Goal: Information Seeking & Learning: Learn about a topic

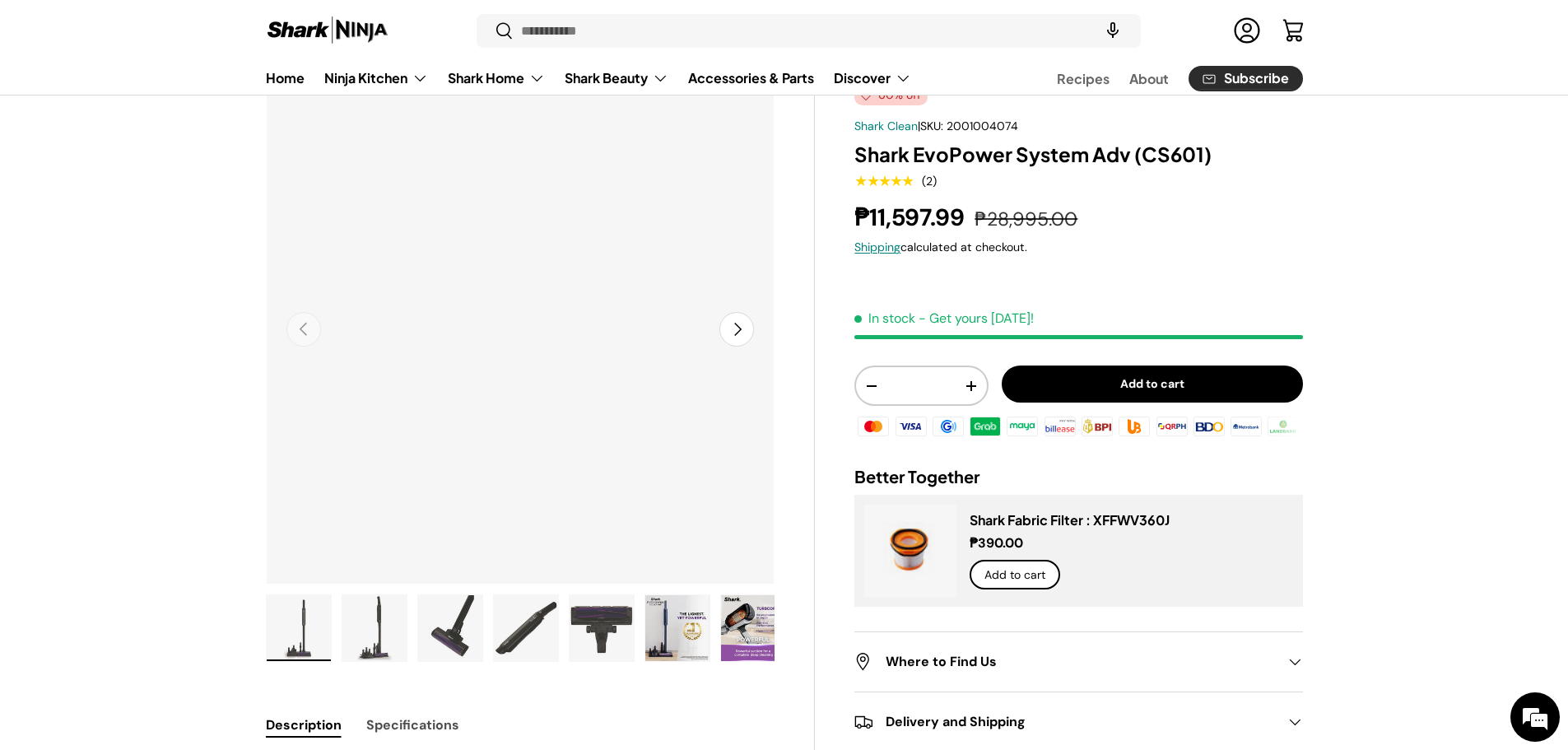
scroll to position [138, 0]
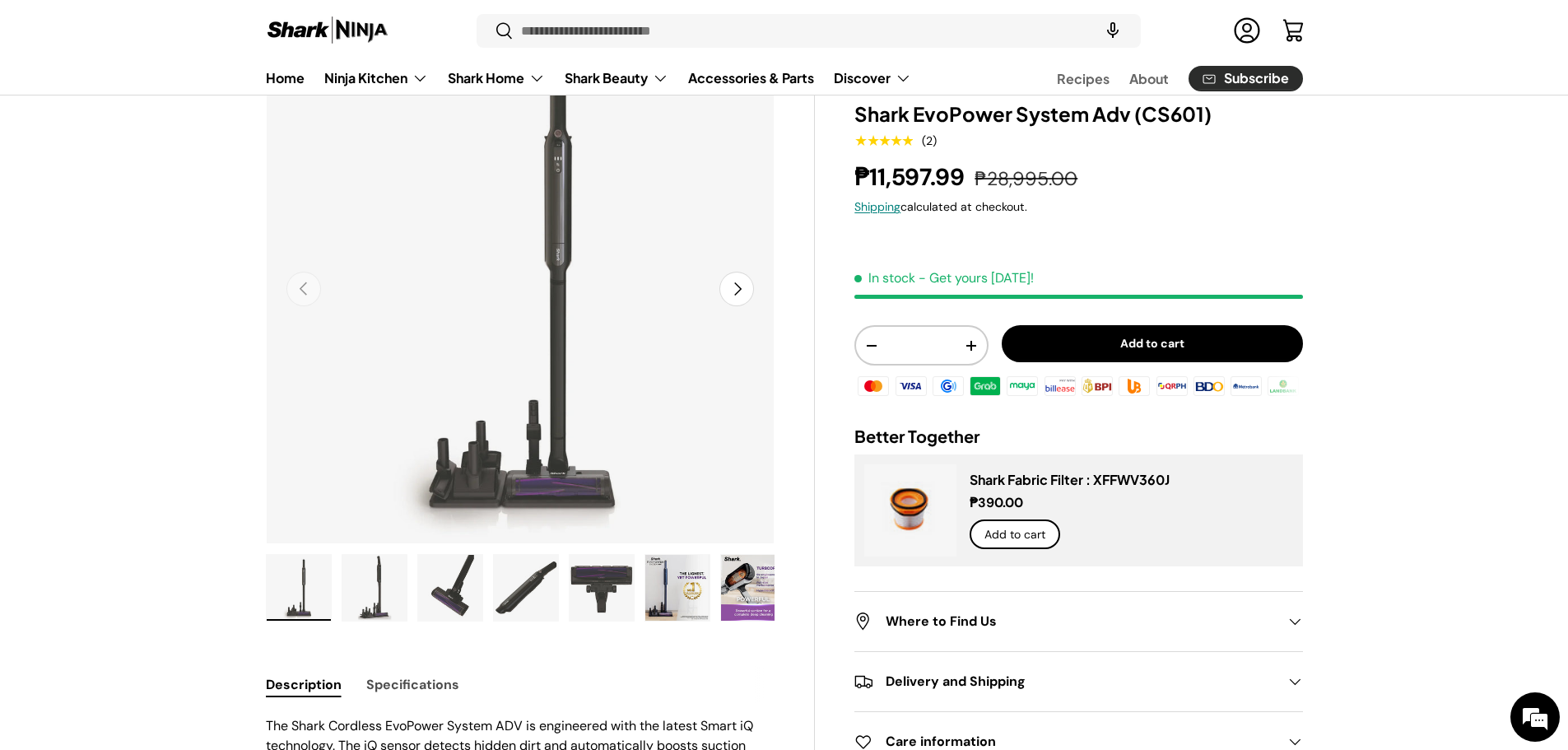
click at [380, 597] on img "Gallery Viewer" at bounding box center [374, 588] width 64 height 66
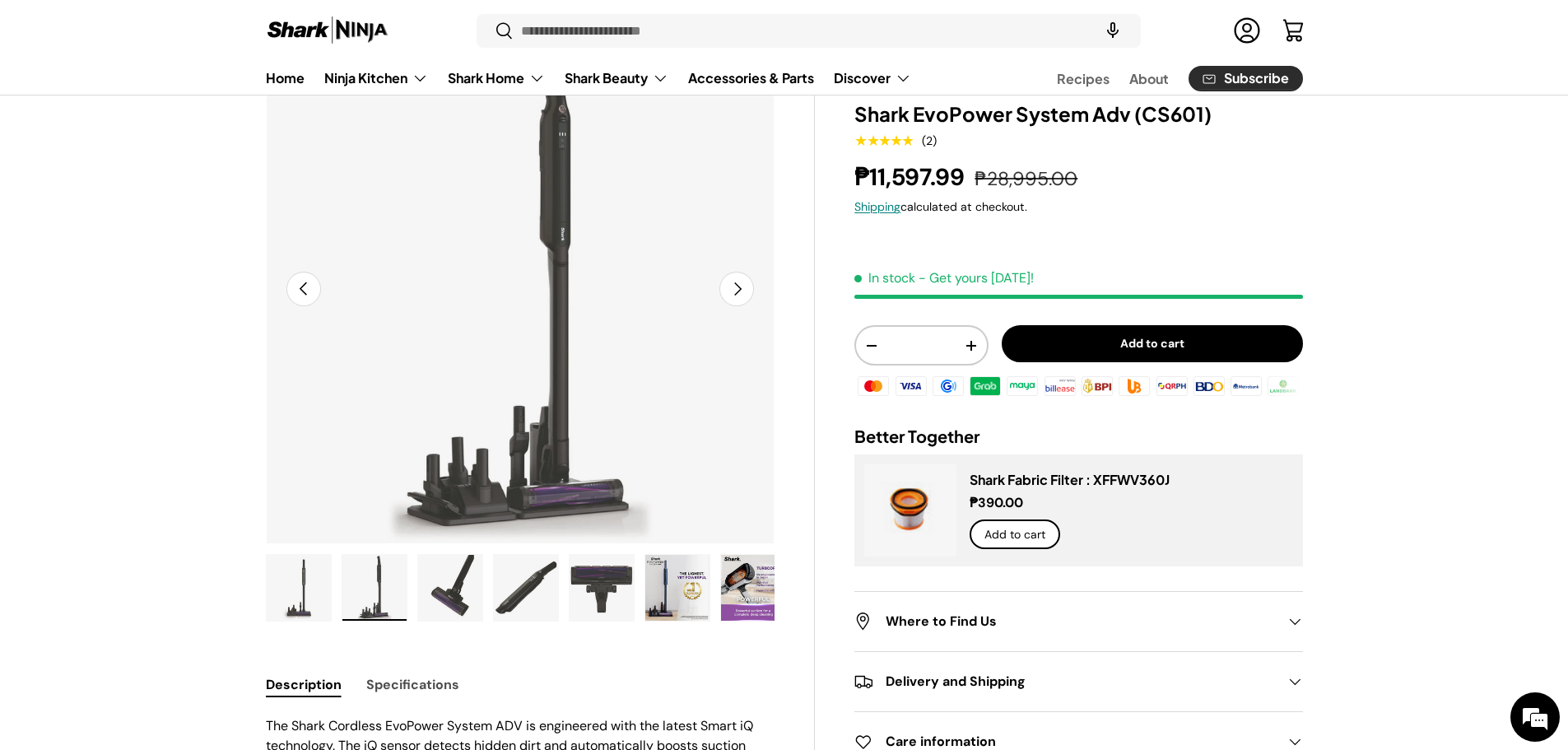
click at [464, 598] on img "Gallery Viewer" at bounding box center [450, 588] width 64 height 66
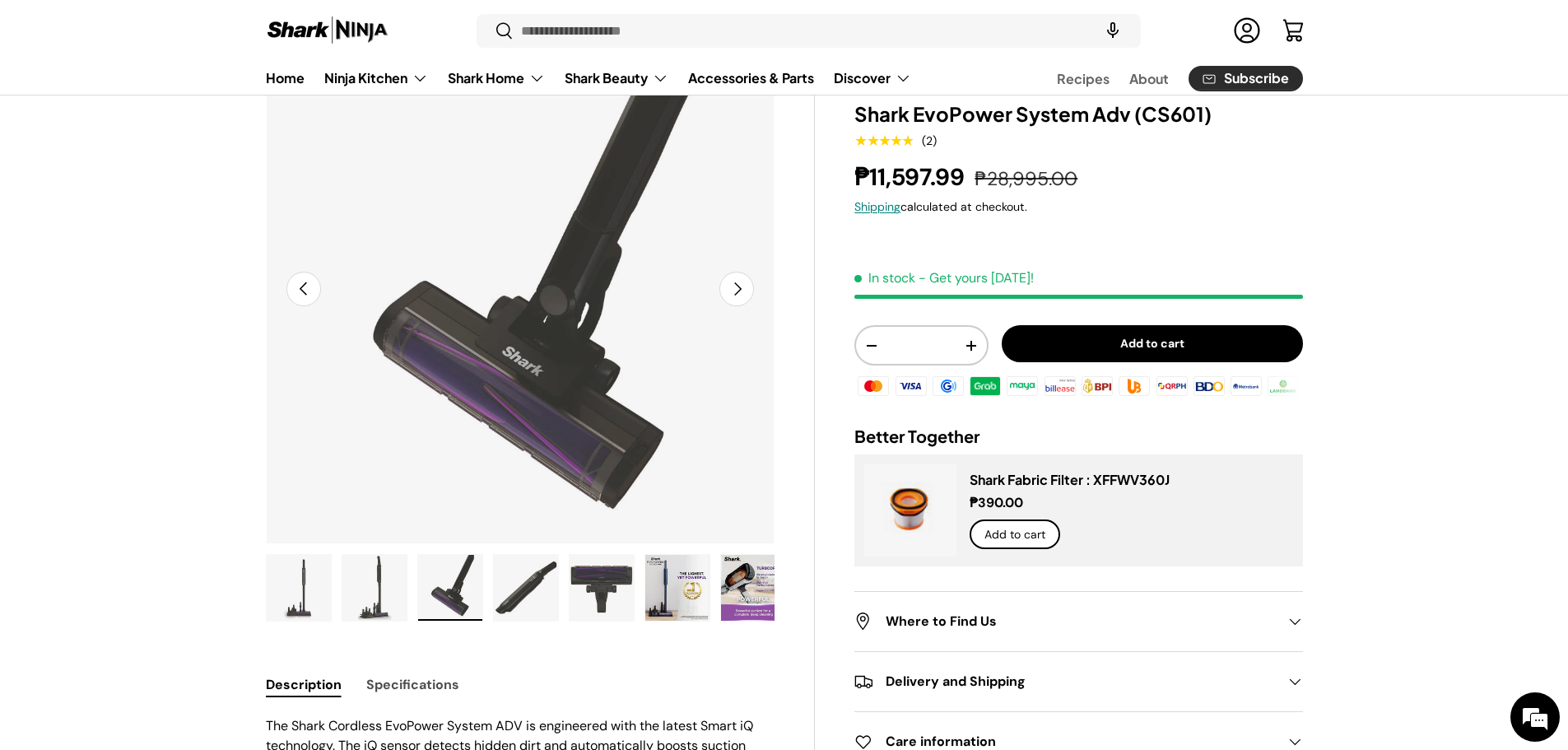
click at [542, 578] on img "Gallery Viewer" at bounding box center [526, 588] width 64 height 66
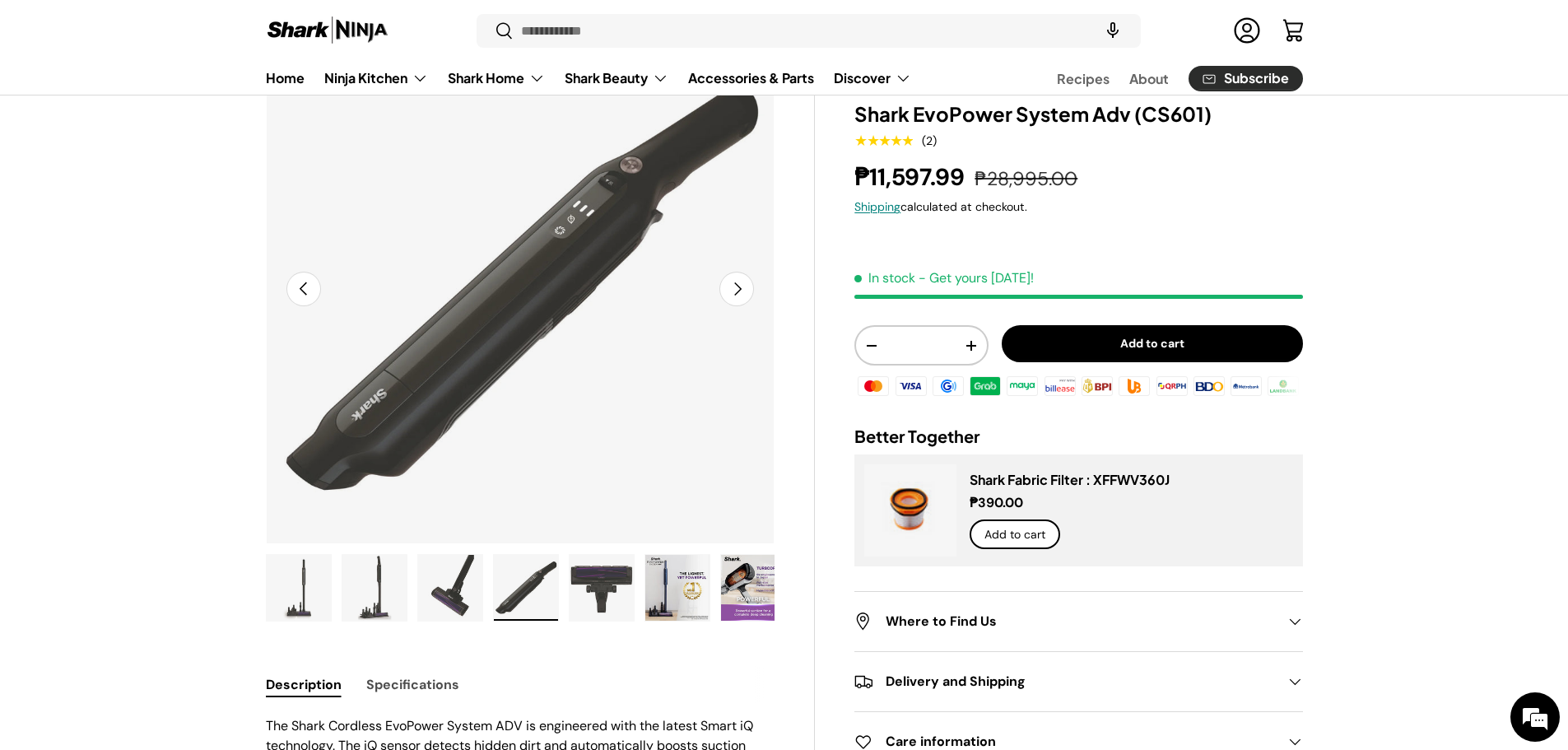
click at [564, 584] on ul "Load image 1 in gallery view Load image 2 in gallery view Load image 3 in galle…" at bounding box center [520, 591] width 509 height 73
click at [660, 584] on img "Gallery Viewer" at bounding box center [677, 588] width 64 height 66
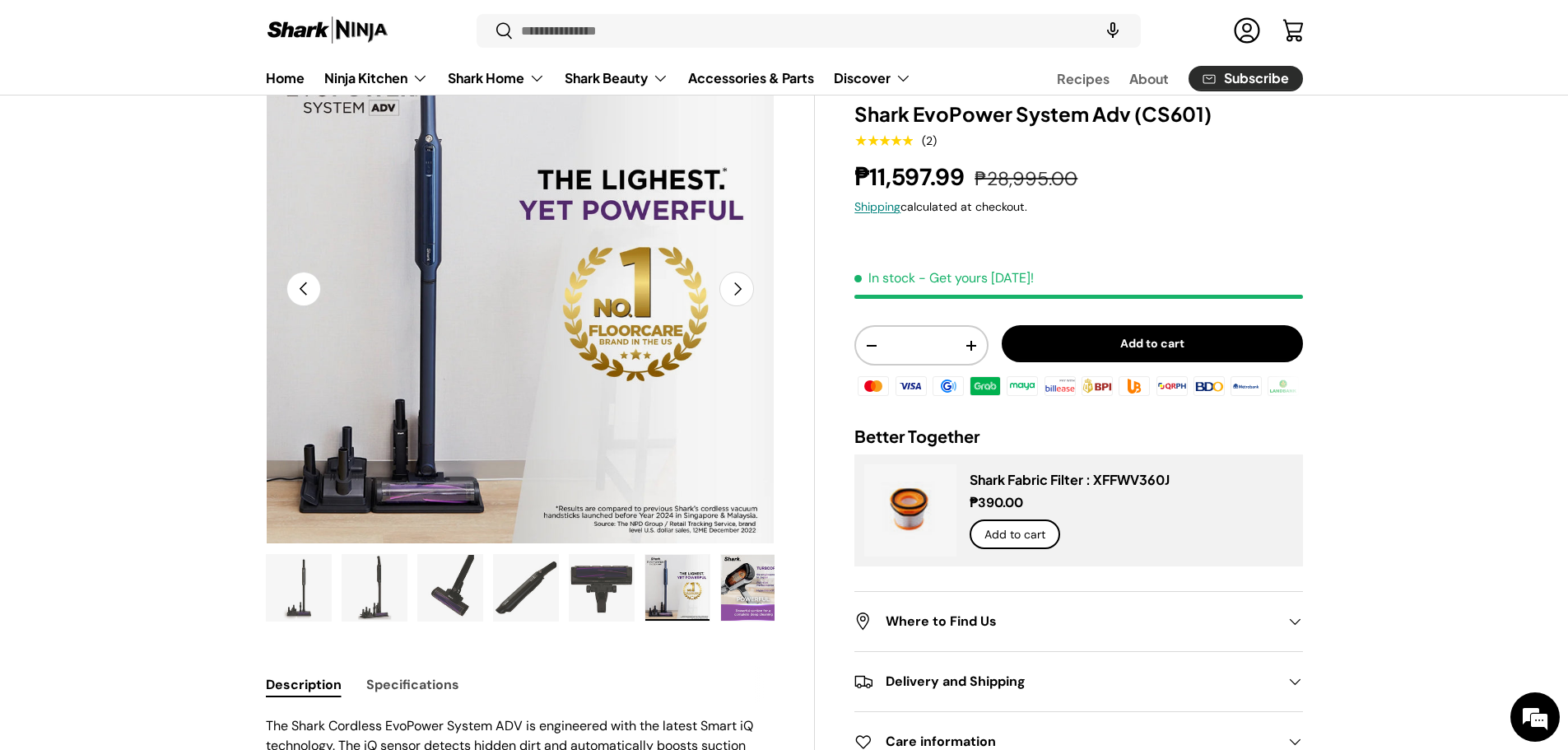
click at [719, 584] on ul "Load image 1 in gallery view Load image 2 in gallery view Load image 3 in galle…" at bounding box center [520, 591] width 509 height 73
click at [739, 602] on img "Gallery Viewer" at bounding box center [753, 588] width 64 height 66
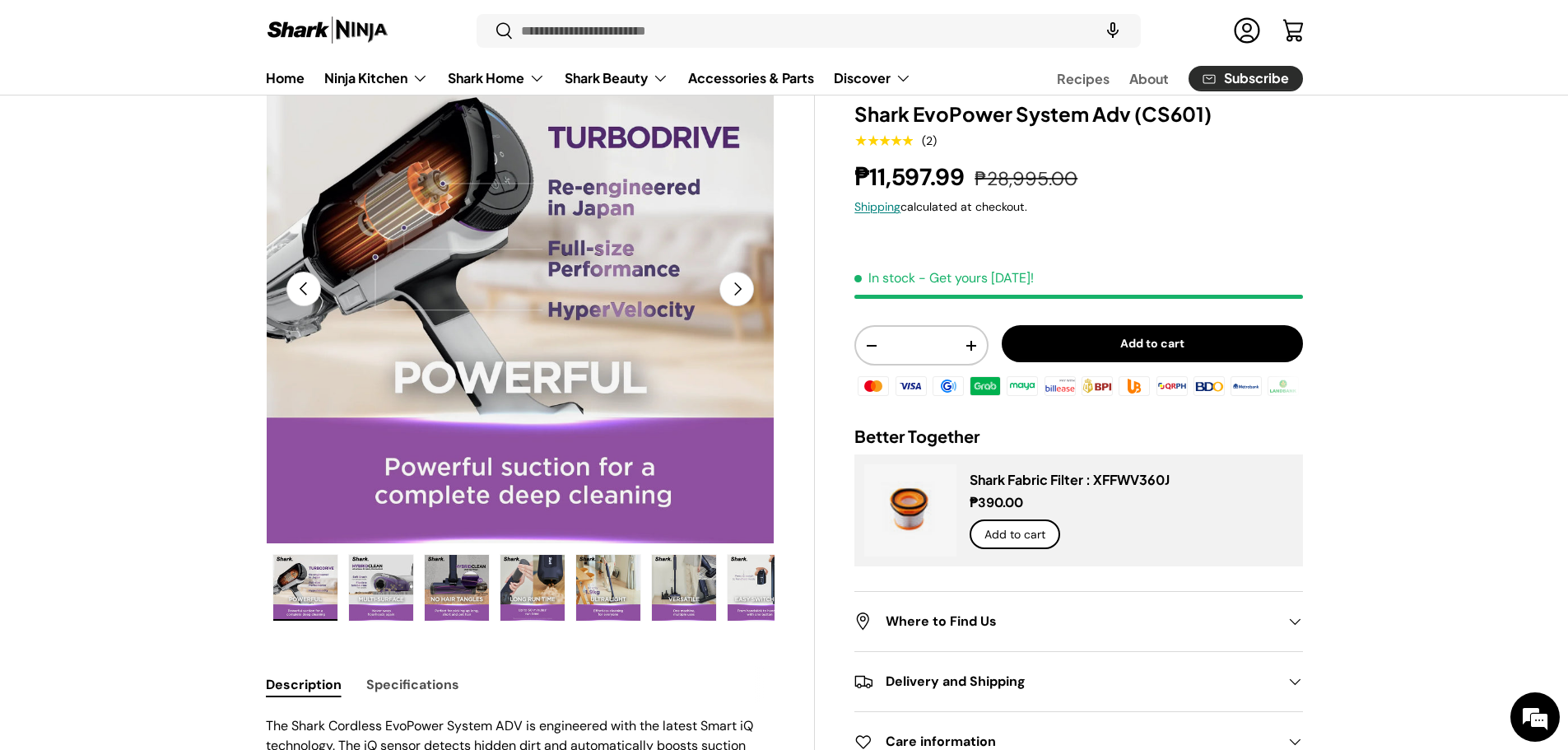
scroll to position [0, 455]
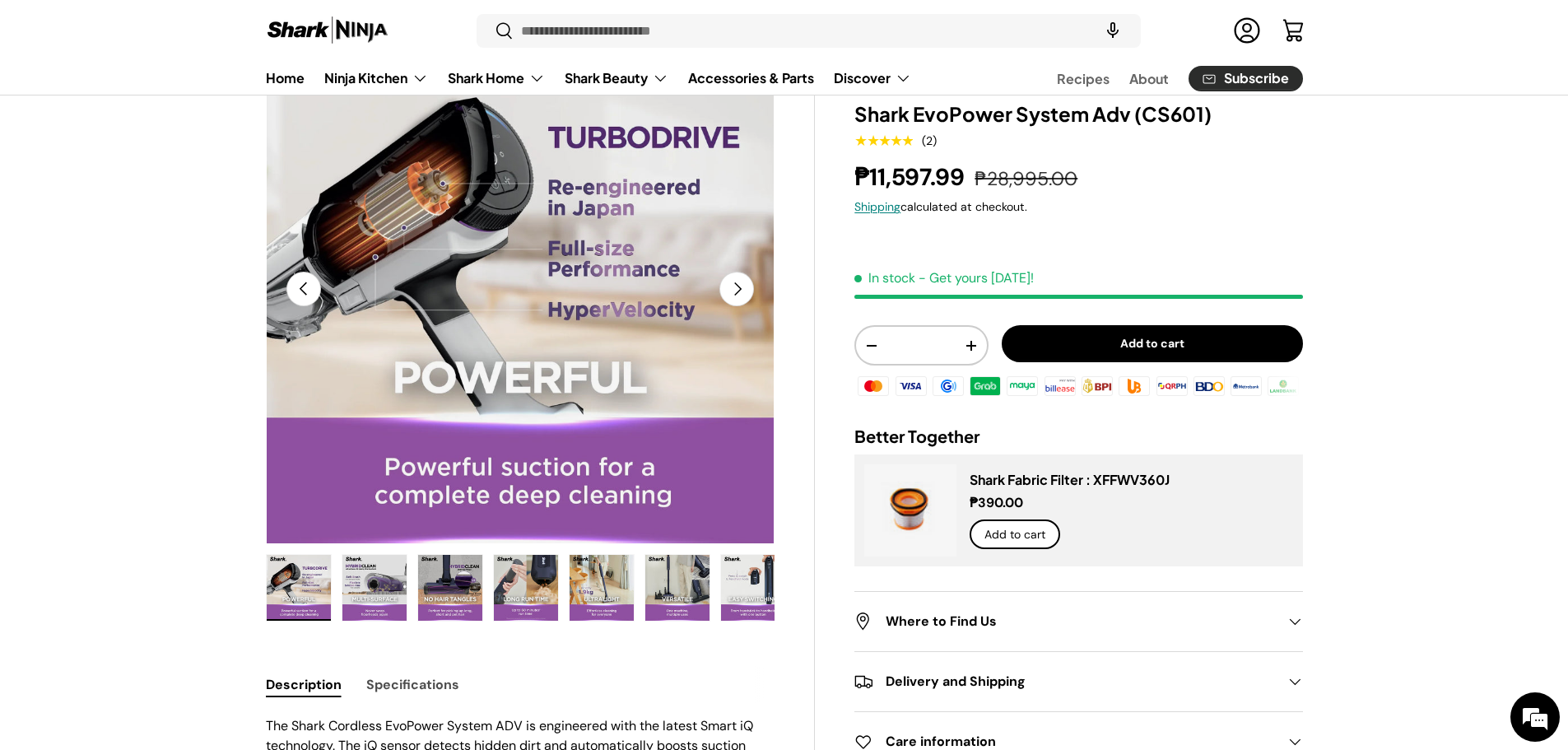
click at [668, 577] on img "Gallery Viewer" at bounding box center [677, 588] width 64 height 66
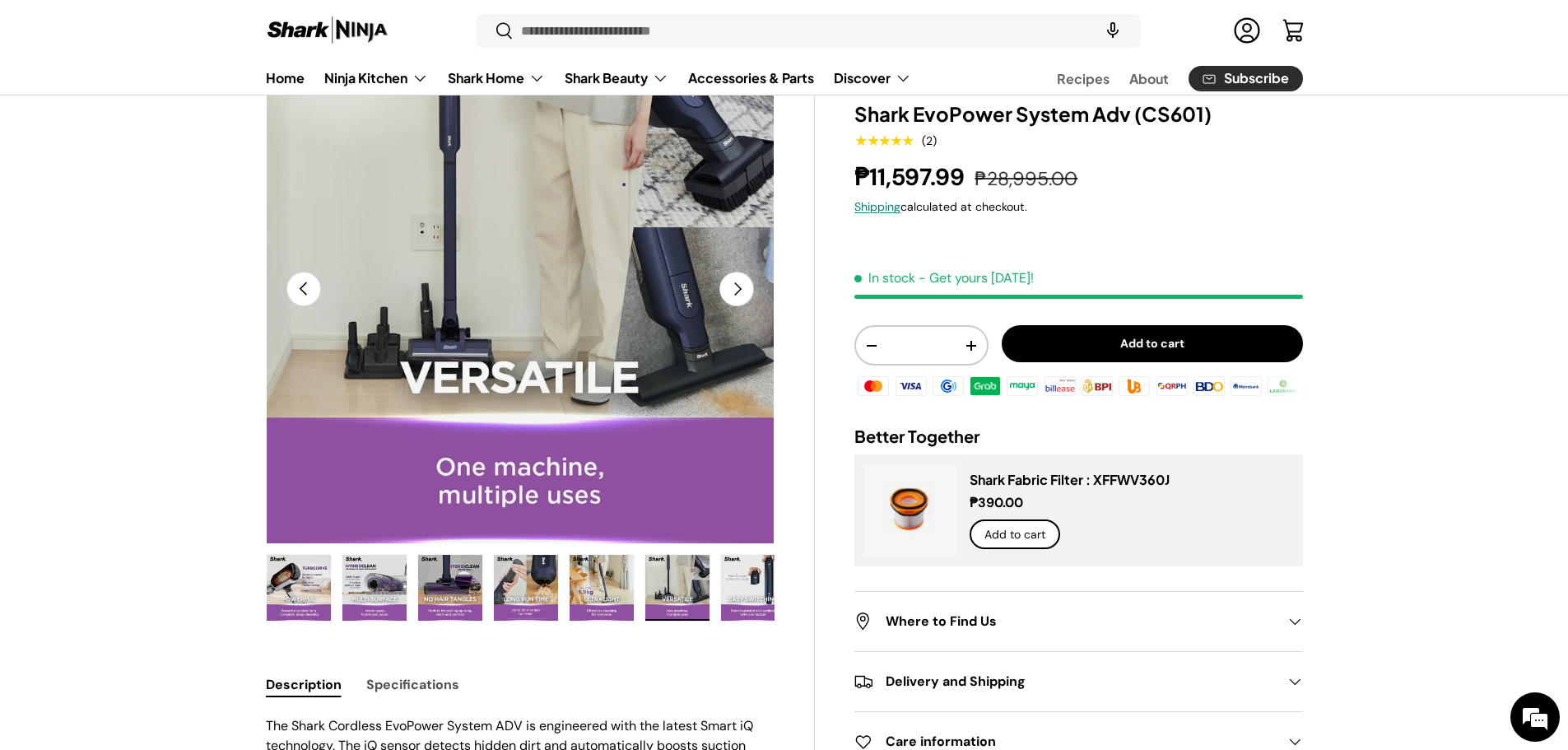
click at [744, 585] on img "Gallery Viewer" at bounding box center [753, 588] width 64 height 66
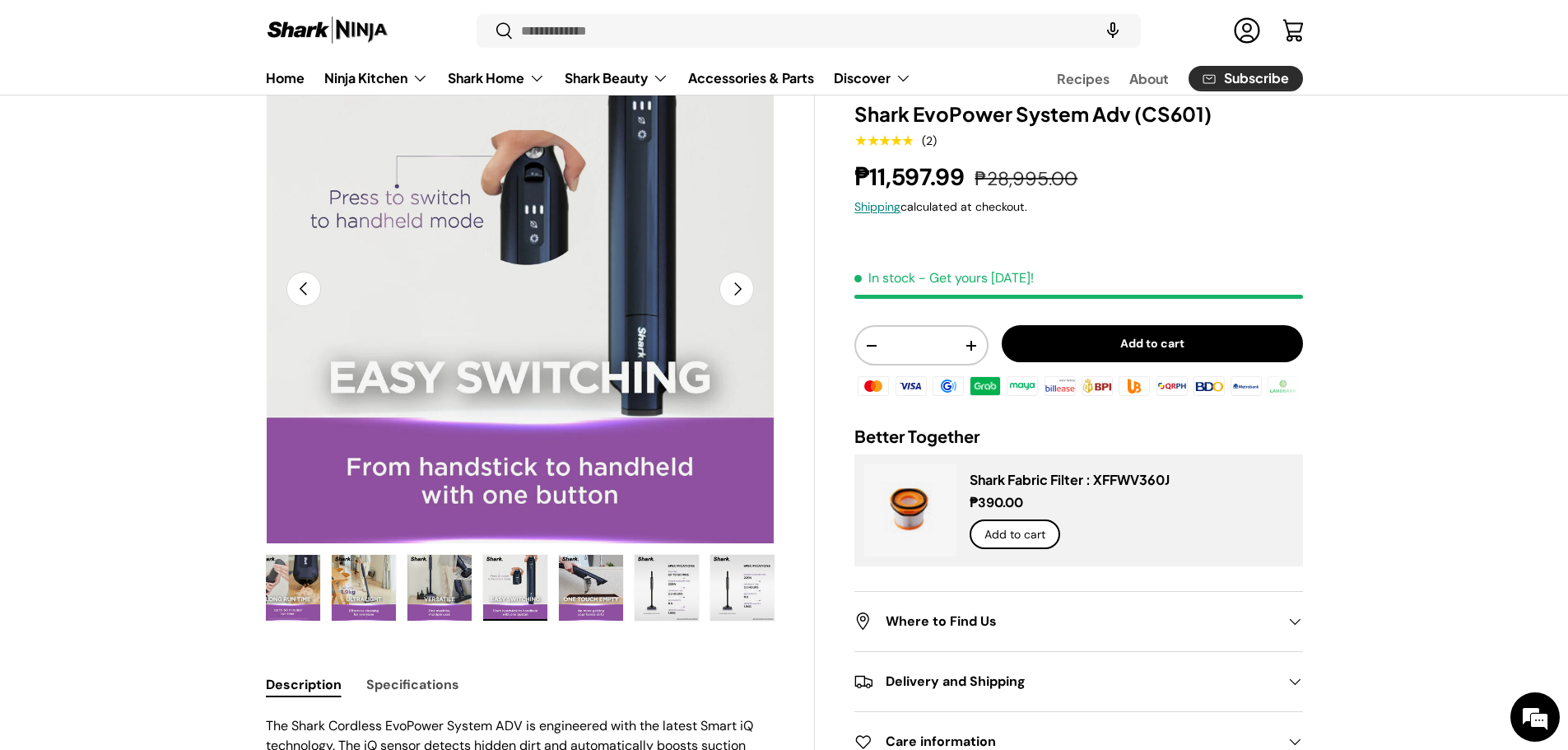
scroll to position [0, 0]
click at [674, 590] on img "Gallery Viewer" at bounding box center [667, 588] width 64 height 66
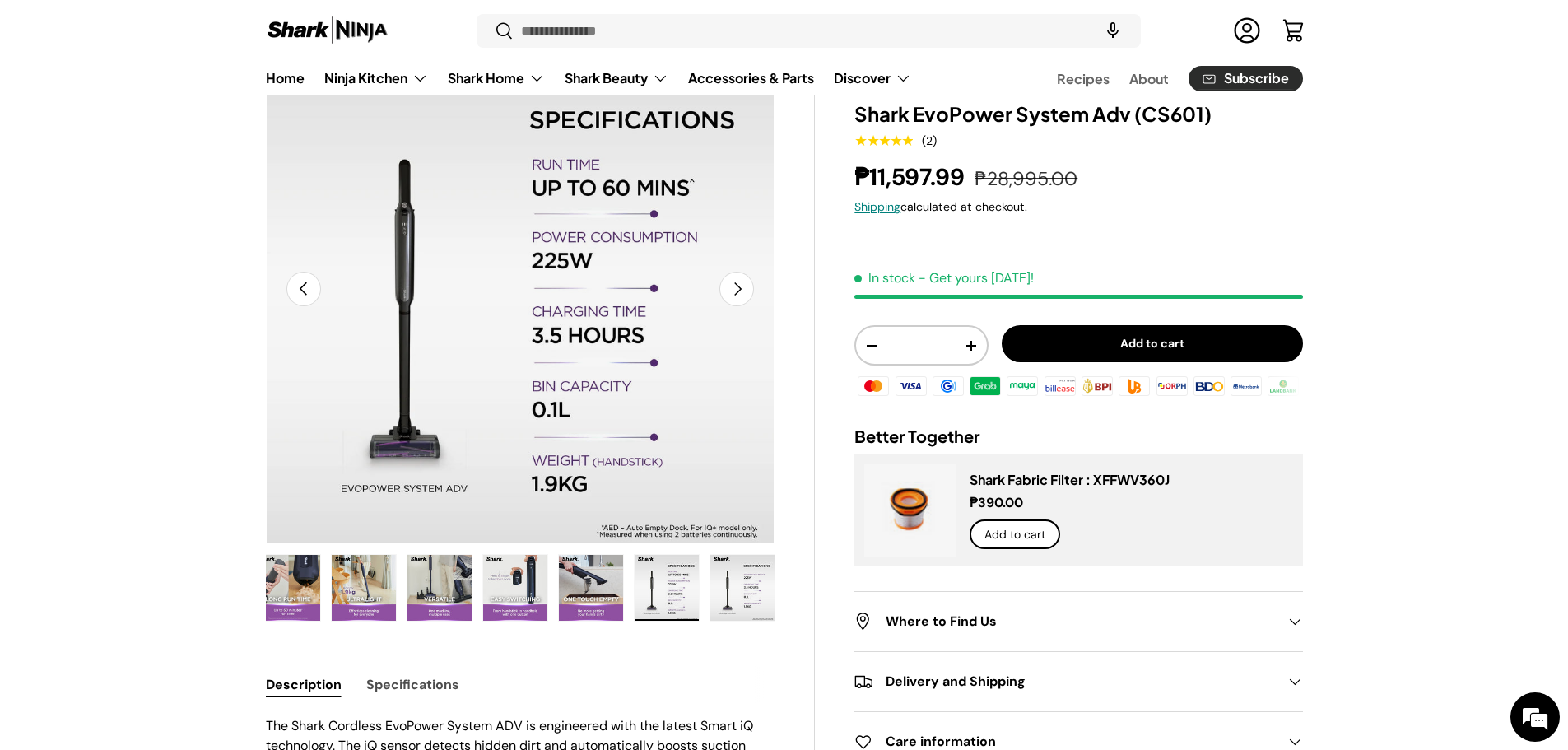
click at [743, 587] on img "Gallery Viewer" at bounding box center [743, 588] width 64 height 66
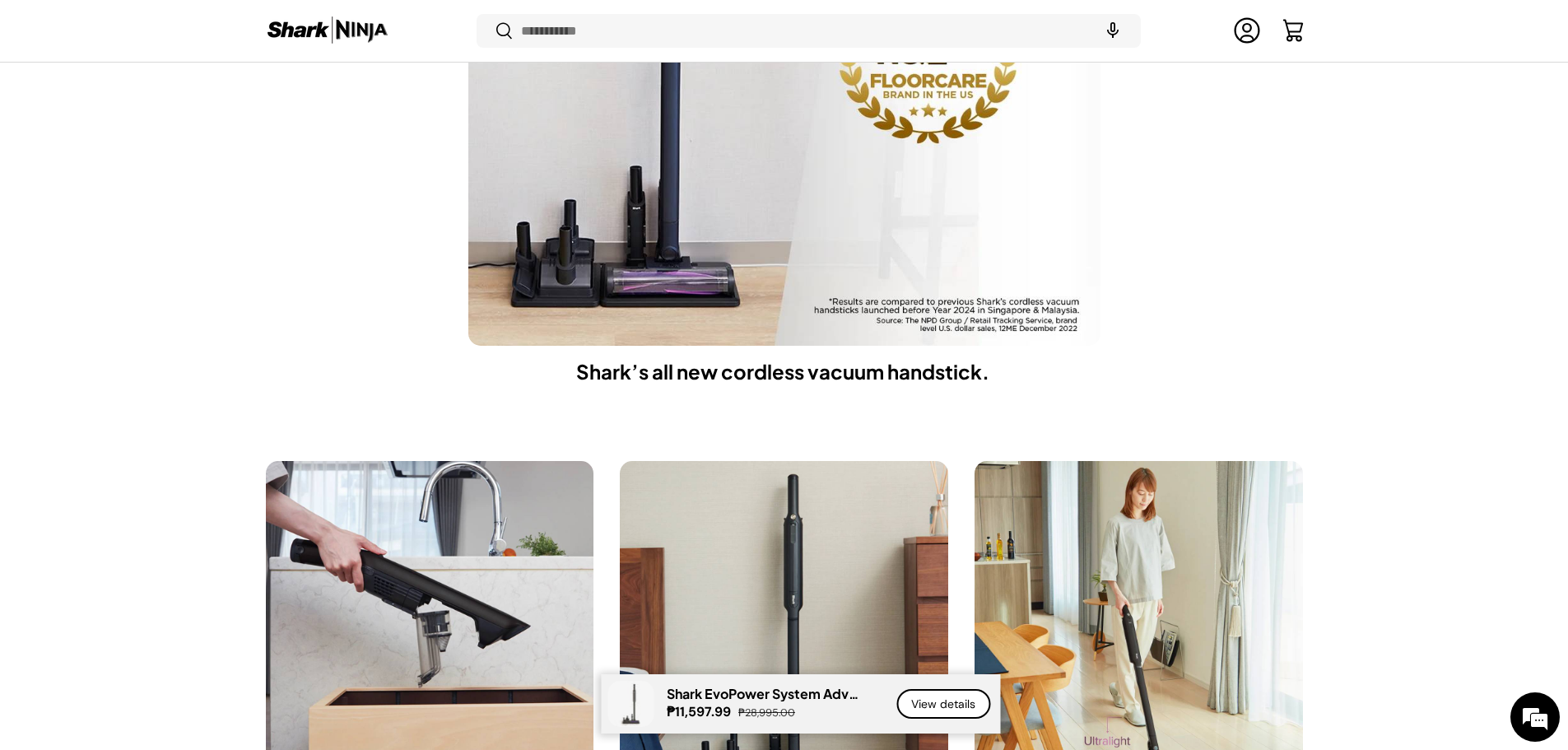
scroll to position [1917, 0]
